Goal: Task Accomplishment & Management: Manage account settings

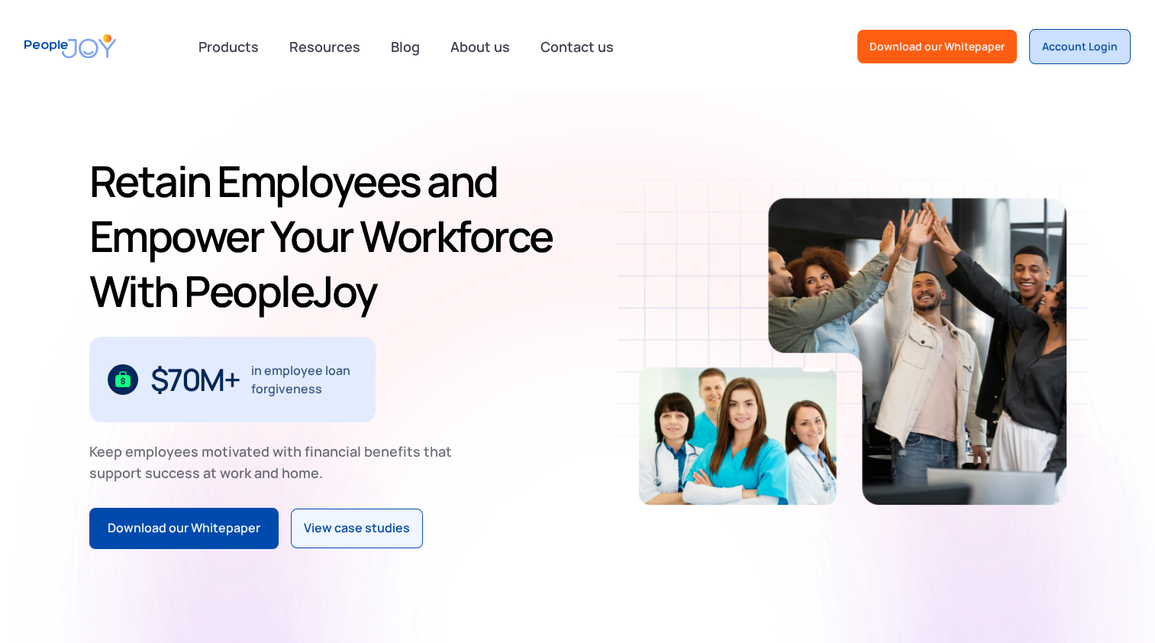
click at [1093, 45] on div "Account Login" at bounding box center [1080, 46] width 76 height 15
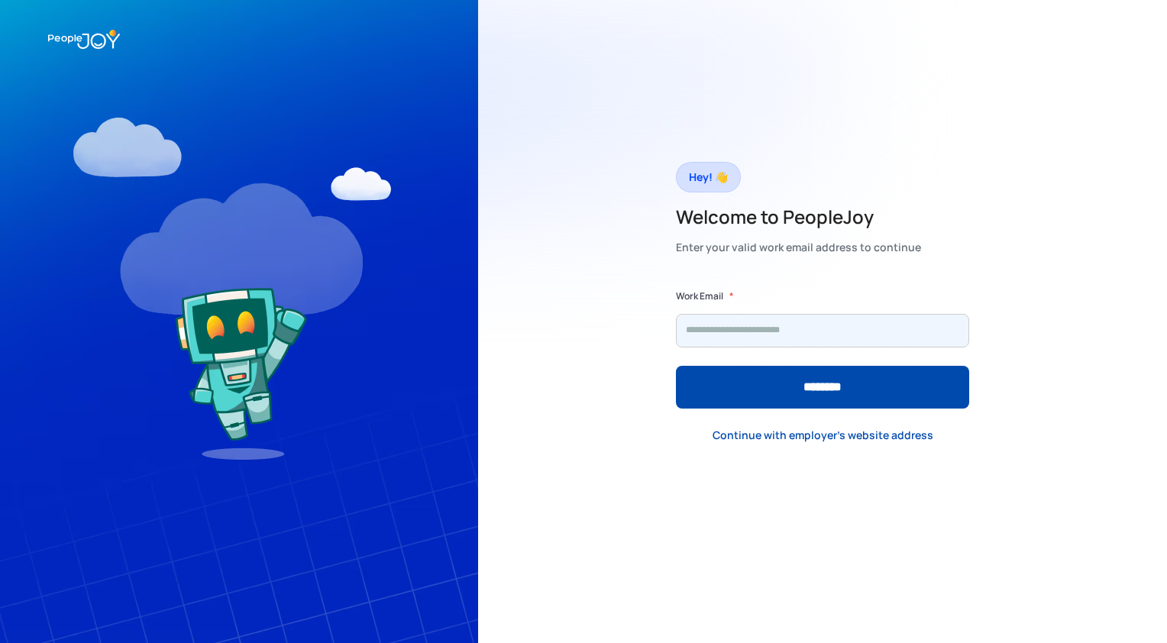
click at [766, 323] on input "Form" at bounding box center [822, 331] width 293 height 34
type input "**********"
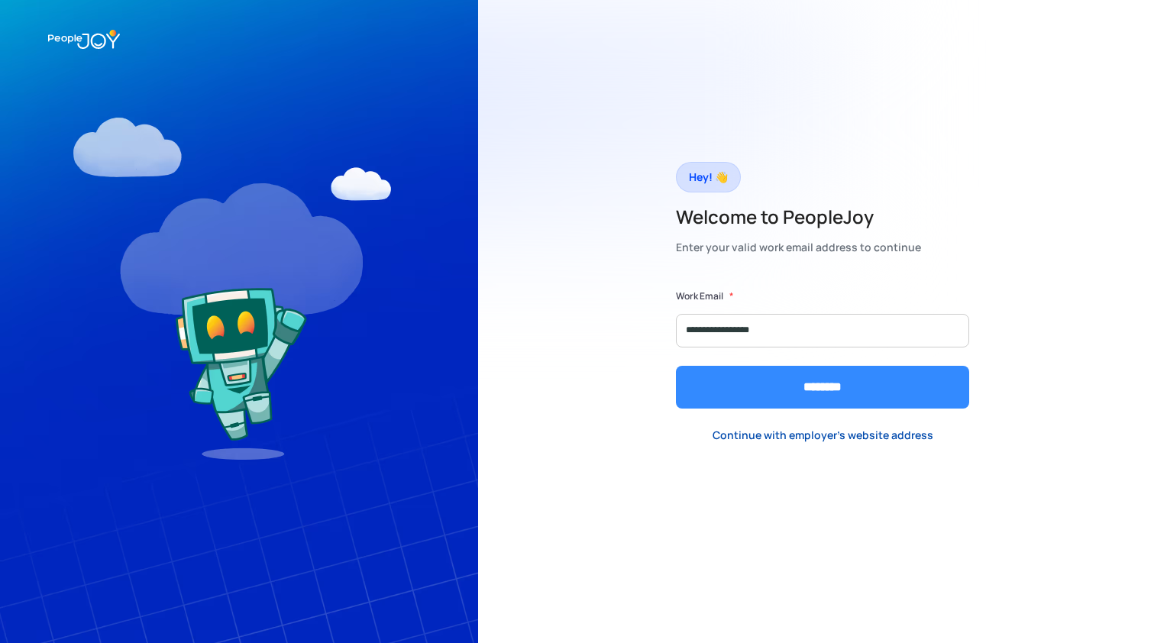
click at [771, 388] on input "********" at bounding box center [822, 387] width 293 height 43
